Goal: Navigation & Orientation: Go to known website

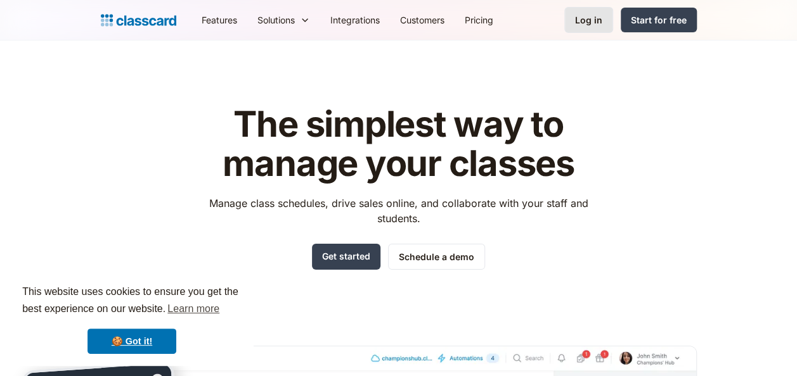
click at [604, 20] on link "Log in" at bounding box center [588, 20] width 49 height 26
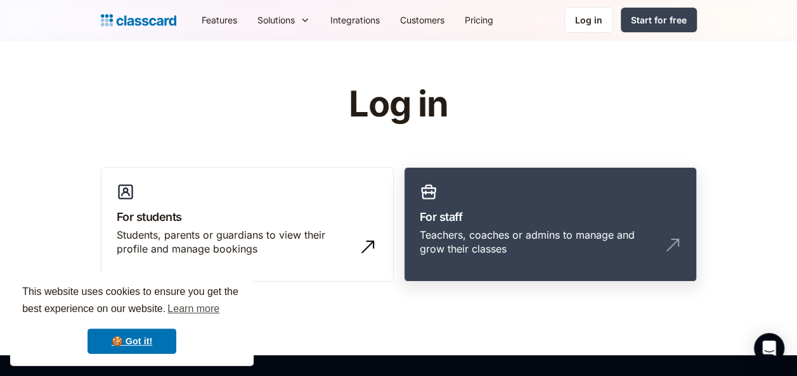
click at [465, 274] on link "For staff Teachers, coaches or admins to manage and grow their classes" at bounding box center [550, 224] width 293 height 115
